Goal: Check status

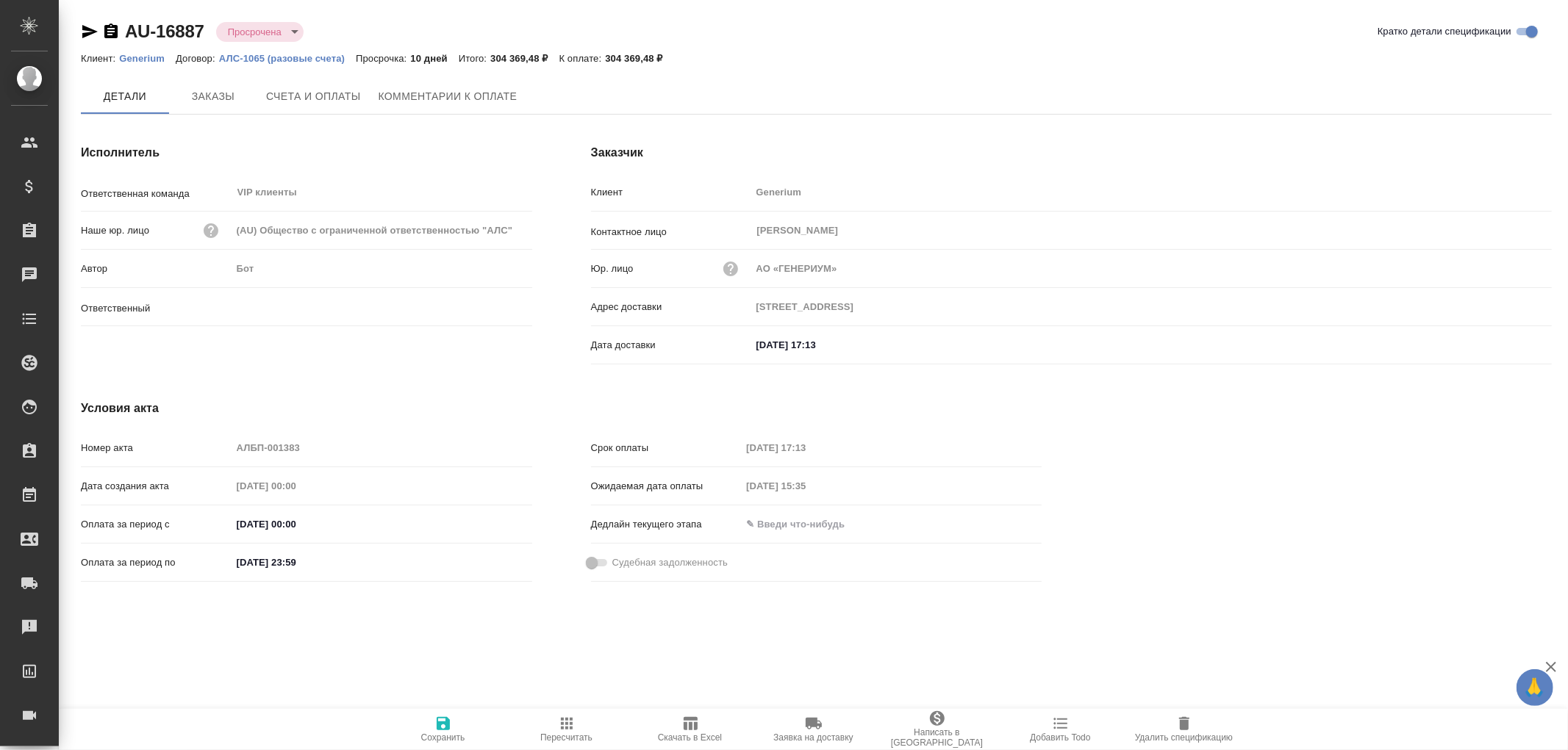
type input "[PERSON_NAME]"
click at [454, 94] on span "Комментарии к оплате" at bounding box center [448, 97] width 139 height 18
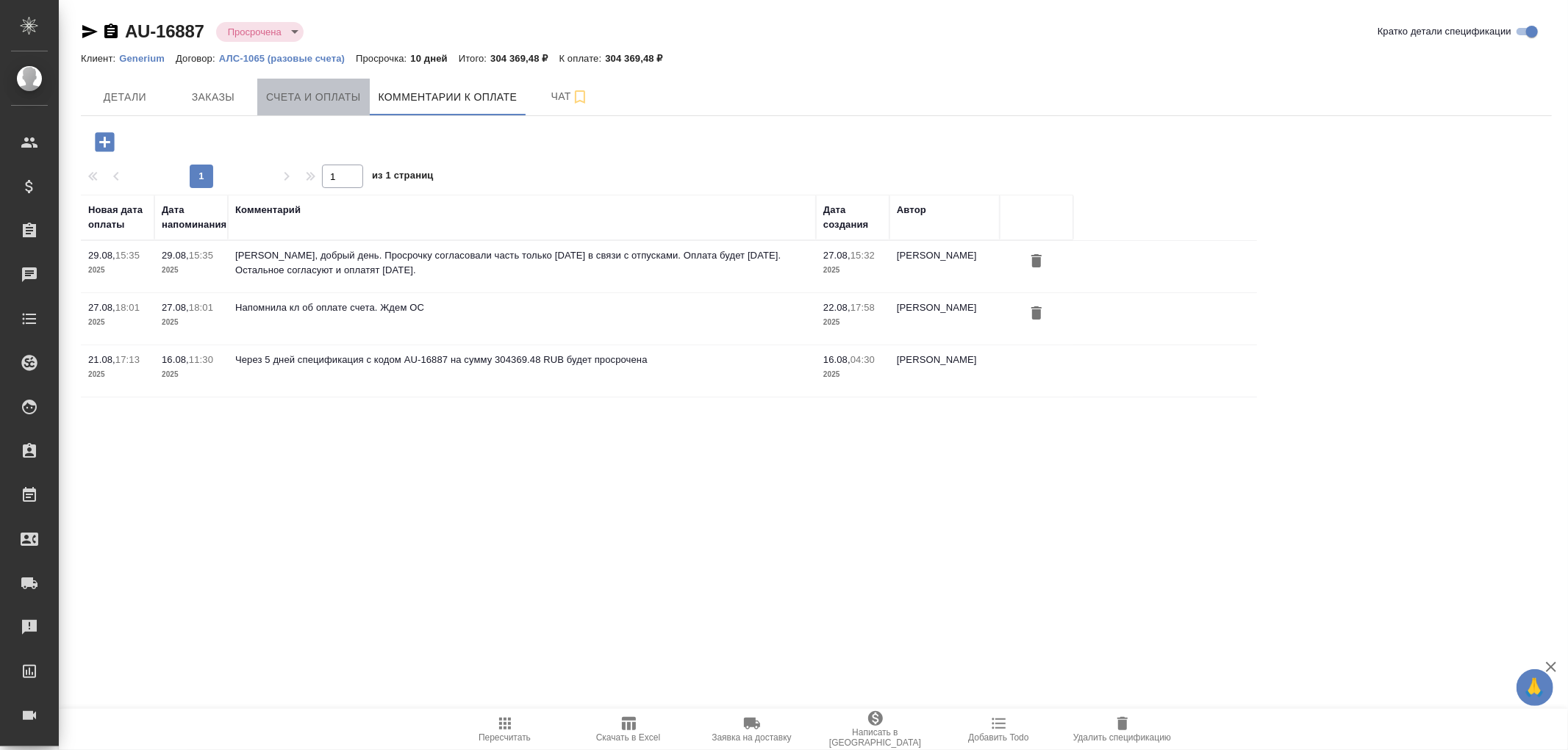
click at [320, 93] on span "Счета и оплаты" at bounding box center [313, 97] width 95 height 18
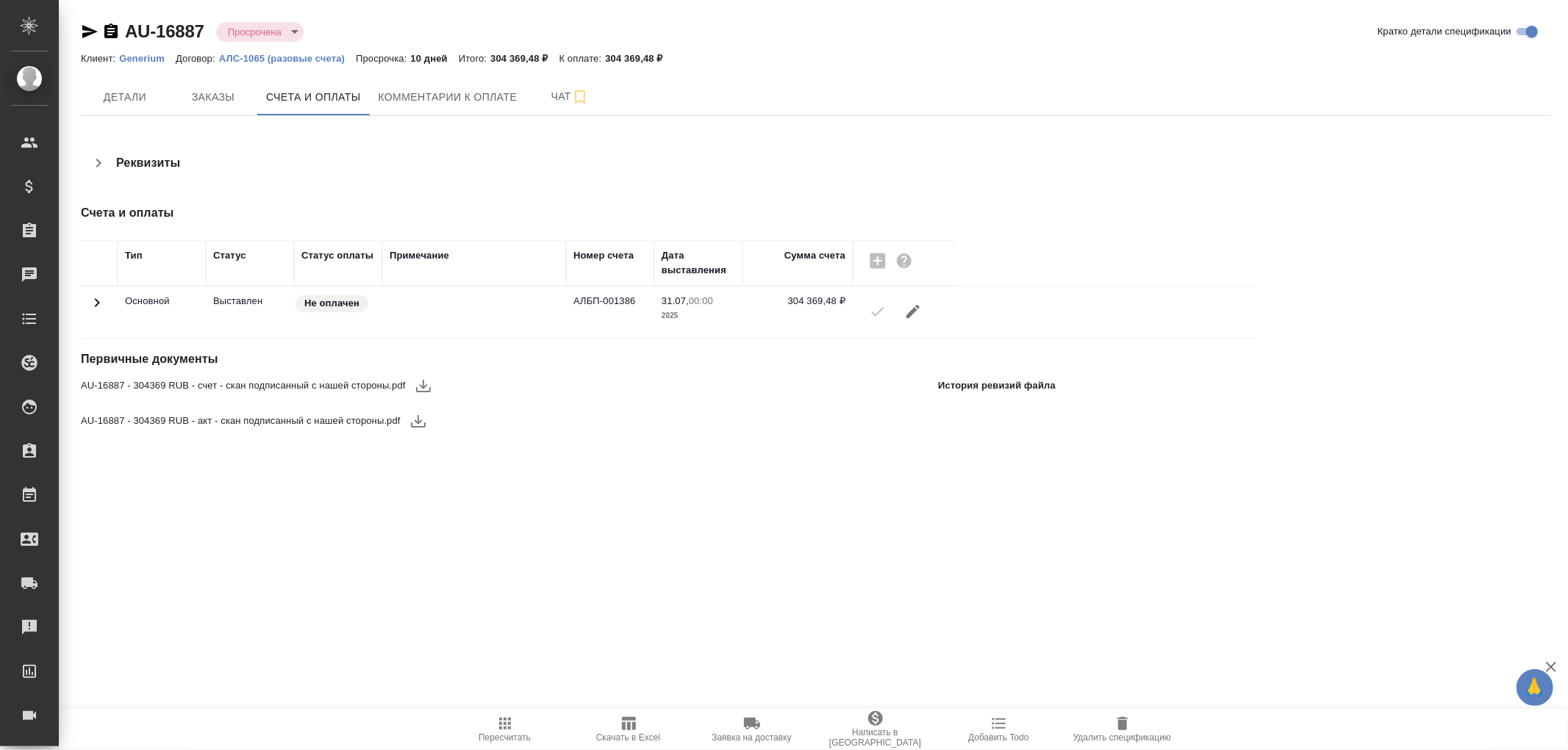
click at [99, 307] on icon at bounding box center [97, 303] width 18 height 18
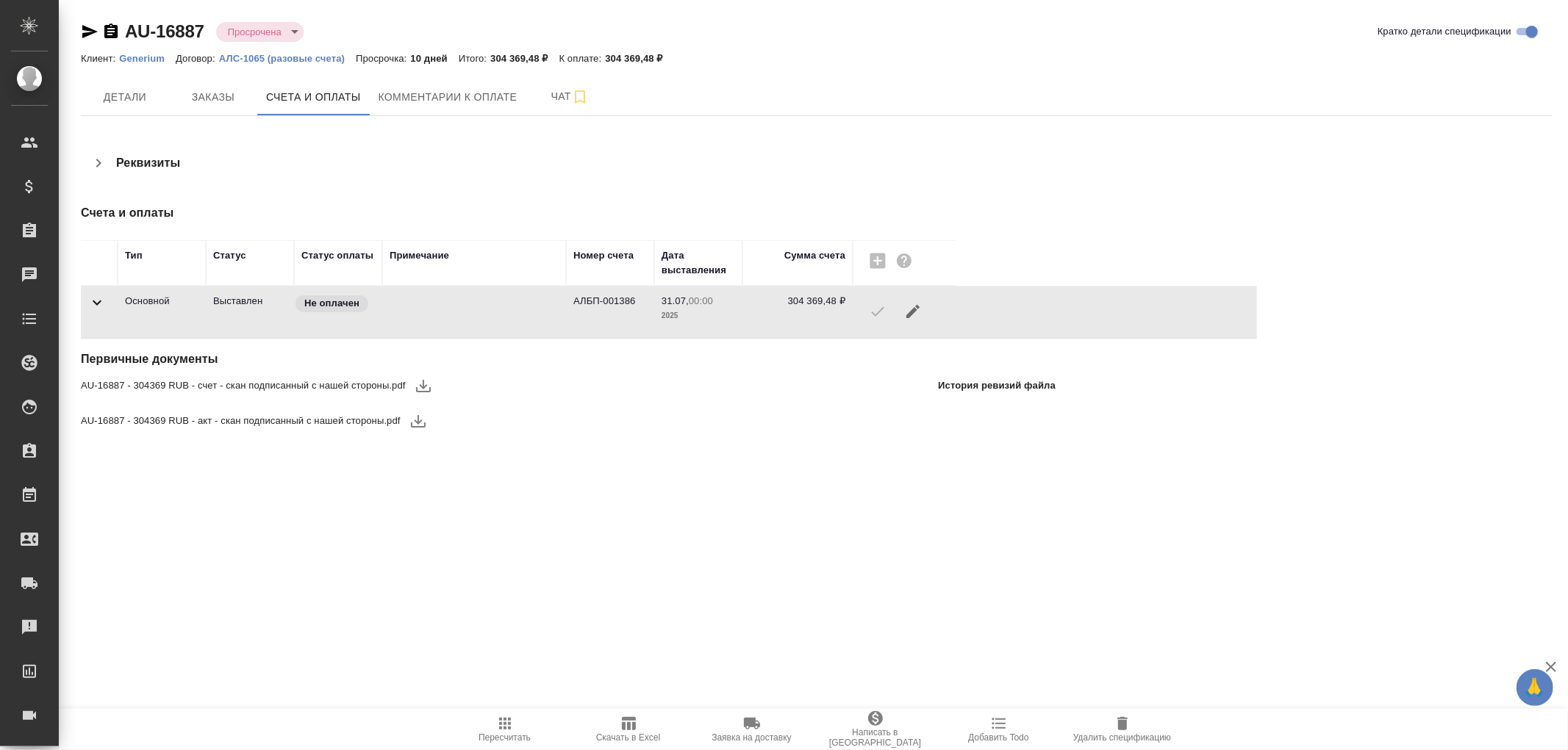
click at [99, 307] on icon at bounding box center [97, 303] width 18 height 18
